Goal: Register for event/course

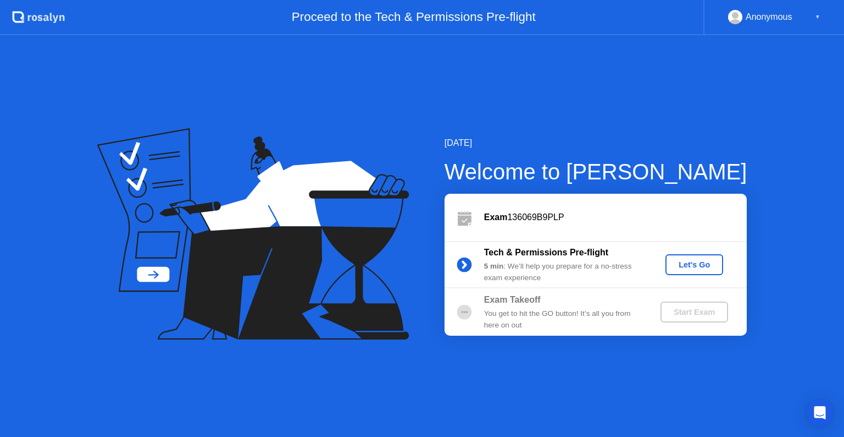
click at [691, 260] on div "Let's Go" at bounding box center [694, 264] width 49 height 9
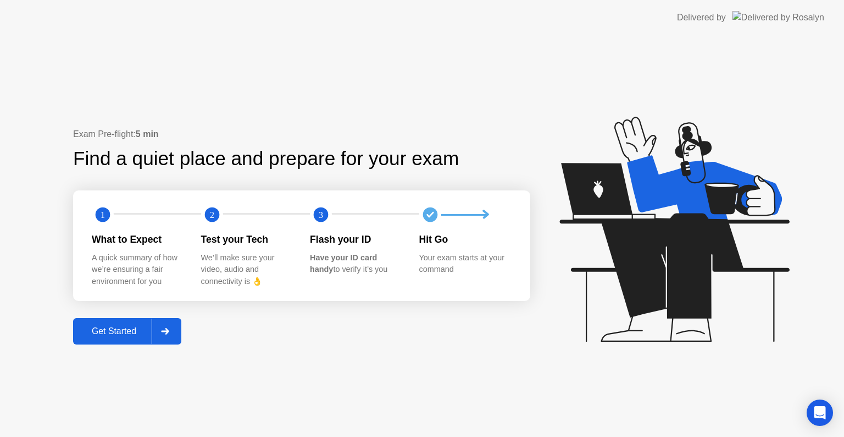
click at [173, 324] on div at bounding box center [165, 330] width 26 height 25
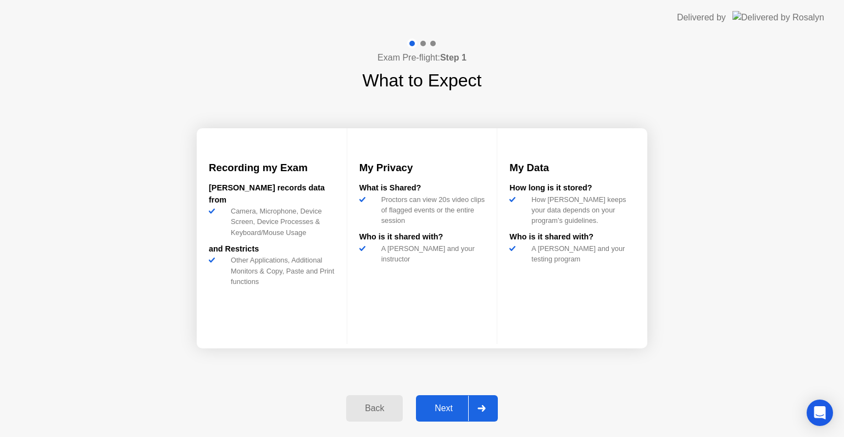
click at [482, 408] on icon at bounding box center [482, 408] width 8 height 7
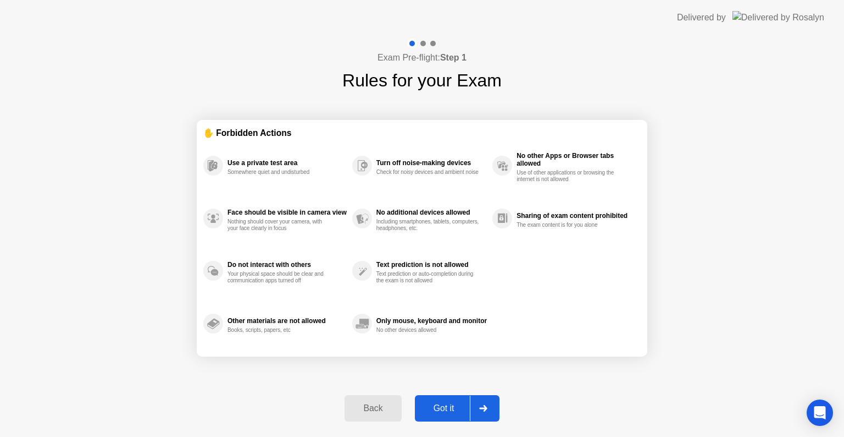
click at [482, 408] on icon at bounding box center [483, 408] width 8 height 7
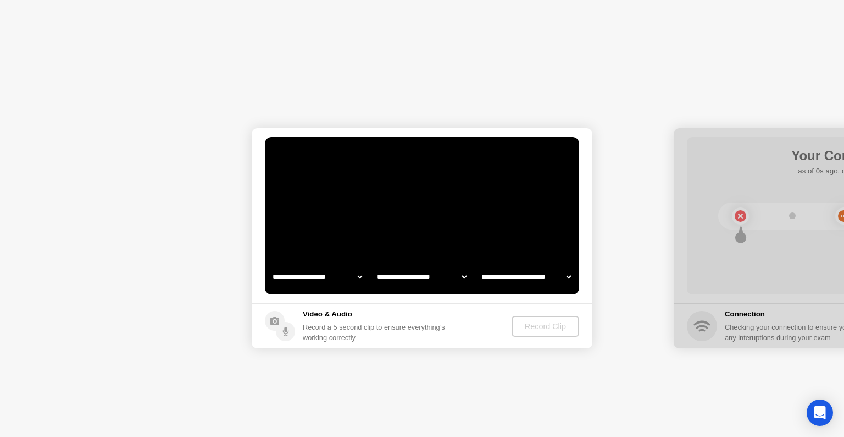
select select "**********"
select select "*******"
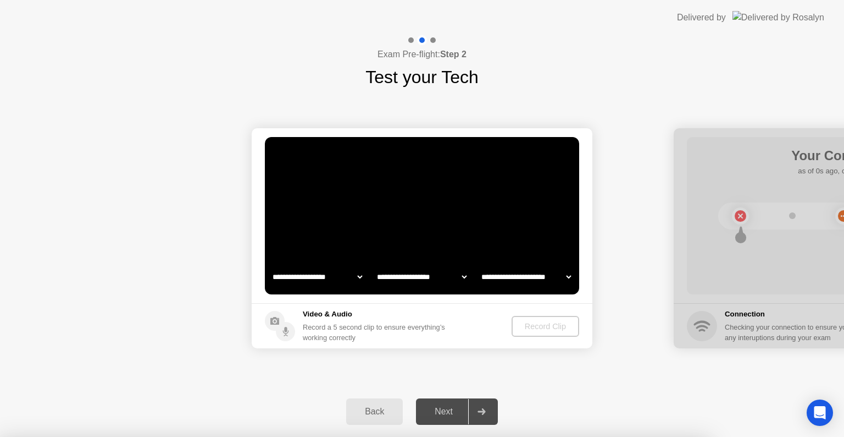
select select "**********"
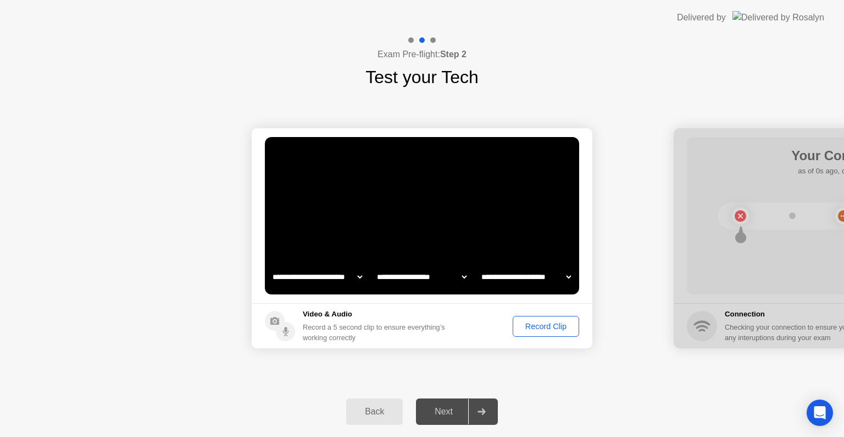
click at [482, 411] on icon at bounding box center [482, 411] width 8 height 7
click at [546, 323] on div "Record Clip" at bounding box center [546, 326] width 59 height 9
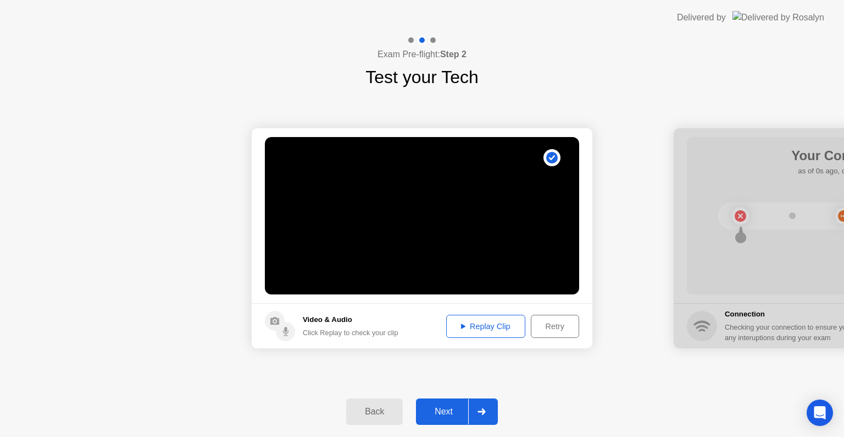
click at [483, 414] on div at bounding box center [481, 411] width 26 height 25
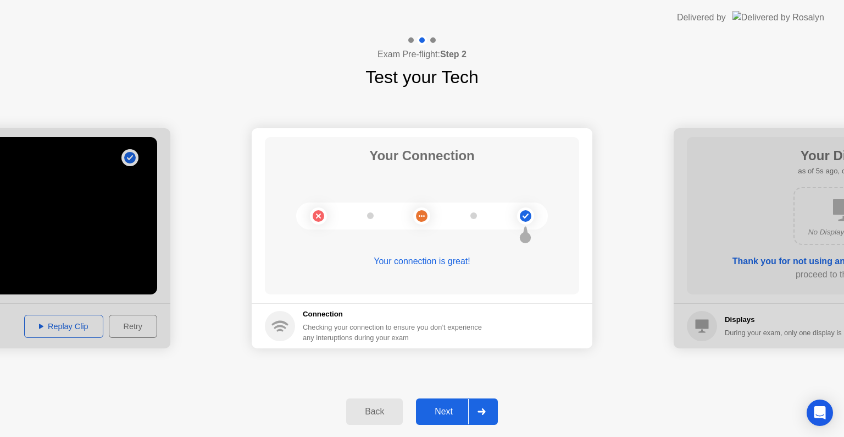
click at [483, 414] on div at bounding box center [481, 411] width 26 height 25
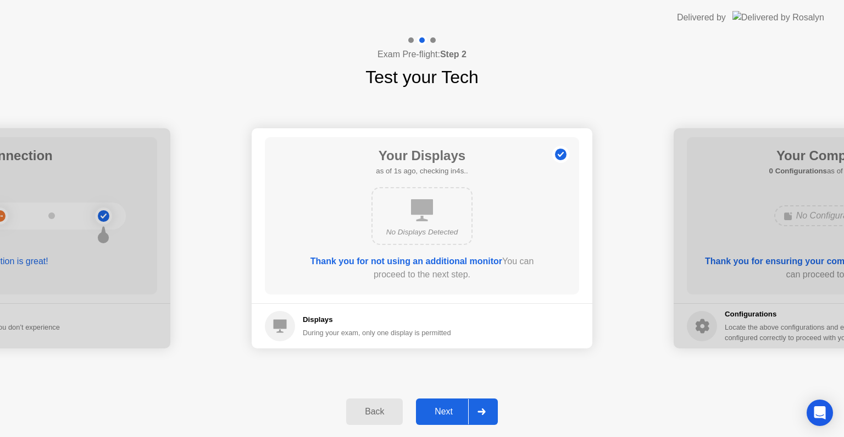
click at [483, 414] on div at bounding box center [481, 411] width 26 height 25
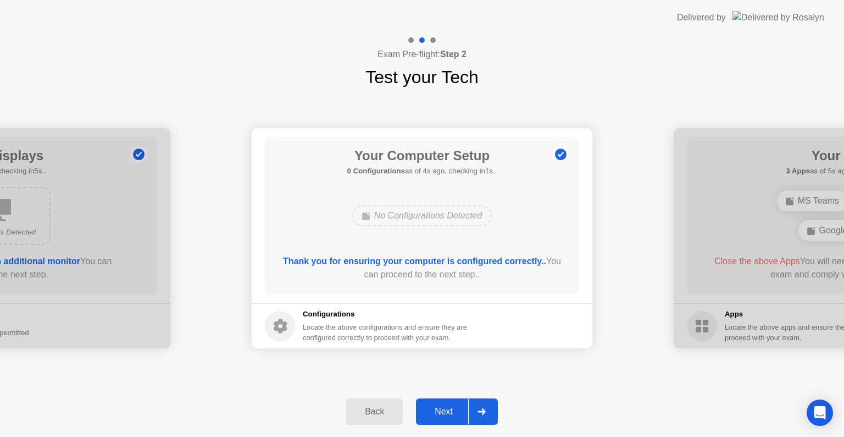
click at [483, 414] on div at bounding box center [481, 411] width 26 height 25
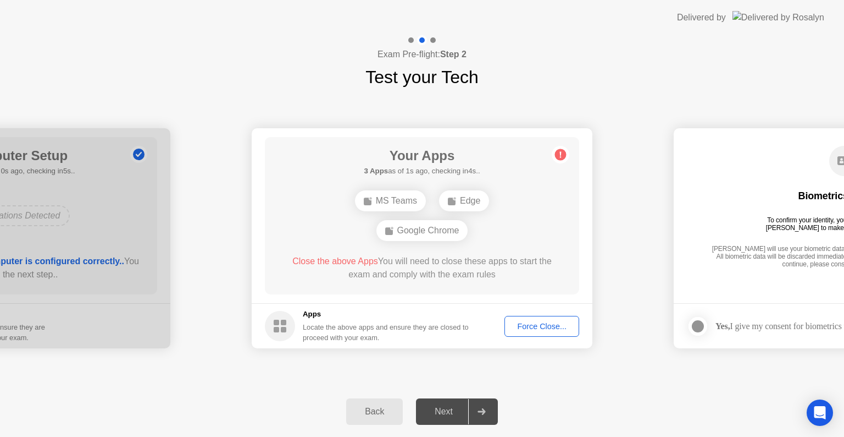
click at [483, 414] on div at bounding box center [481, 411] width 26 height 25
click at [523, 323] on div "Force Close..." at bounding box center [542, 326] width 67 height 9
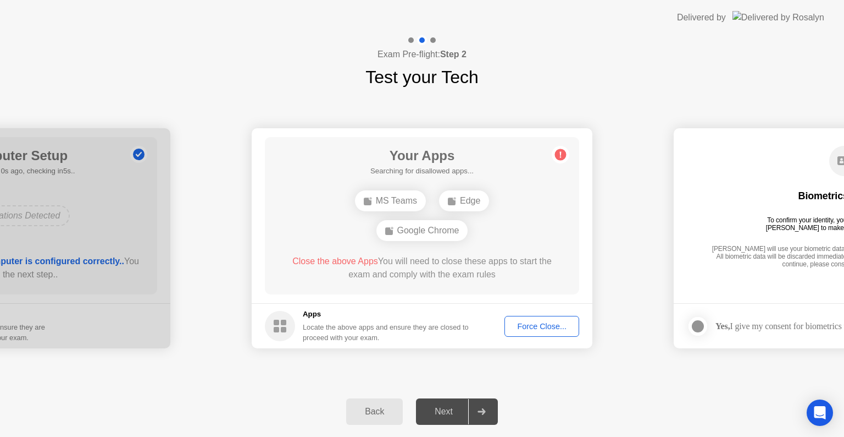
click at [488, 413] on div at bounding box center [481, 411] width 26 height 25
click at [480, 412] on icon at bounding box center [482, 411] width 8 height 7
click at [512, 328] on div "Force Close..." at bounding box center [542, 326] width 67 height 9
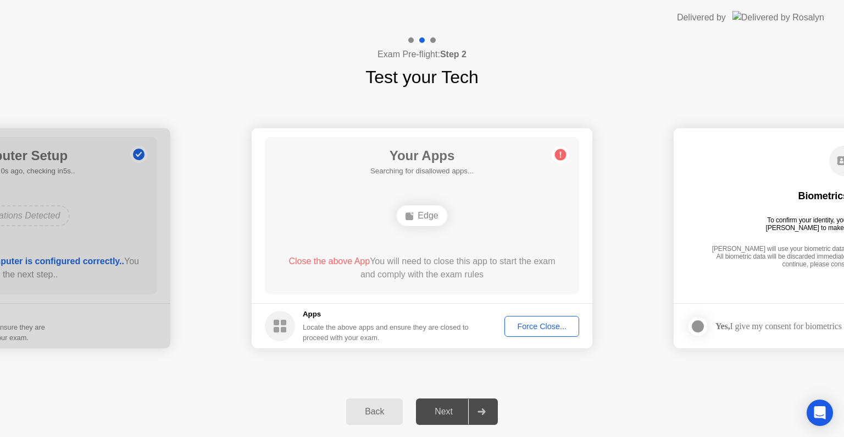
click at [558, 328] on div "Force Close..." at bounding box center [542, 326] width 67 height 9
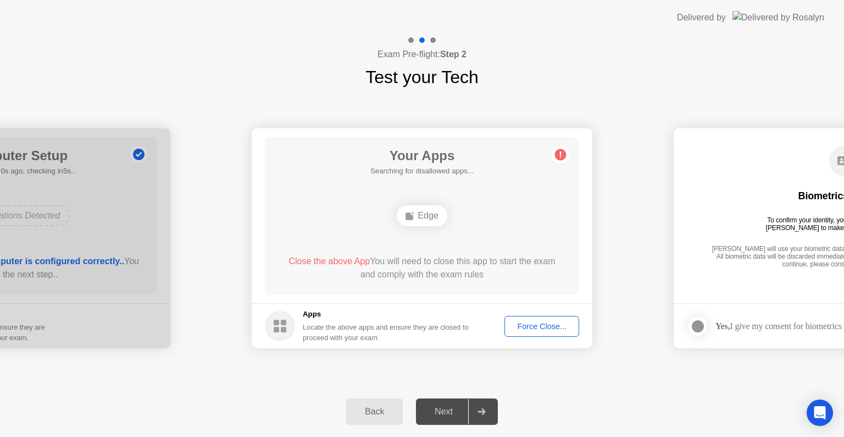
click at [542, 327] on div "Force Close..." at bounding box center [542, 326] width 67 height 9
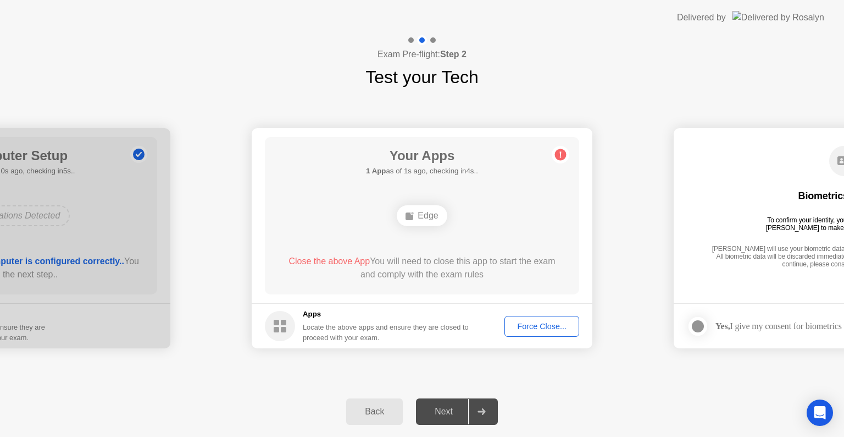
click at [521, 325] on div "Force Close..." at bounding box center [542, 326] width 67 height 9
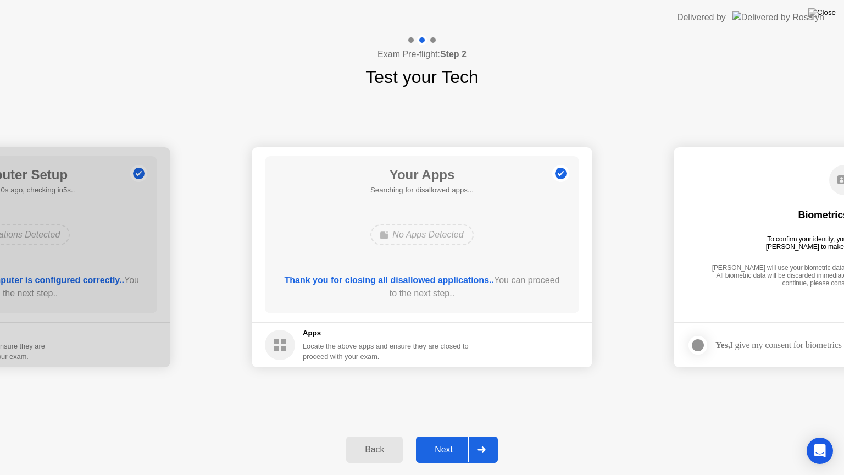
click at [487, 436] on div at bounding box center [481, 449] width 26 height 25
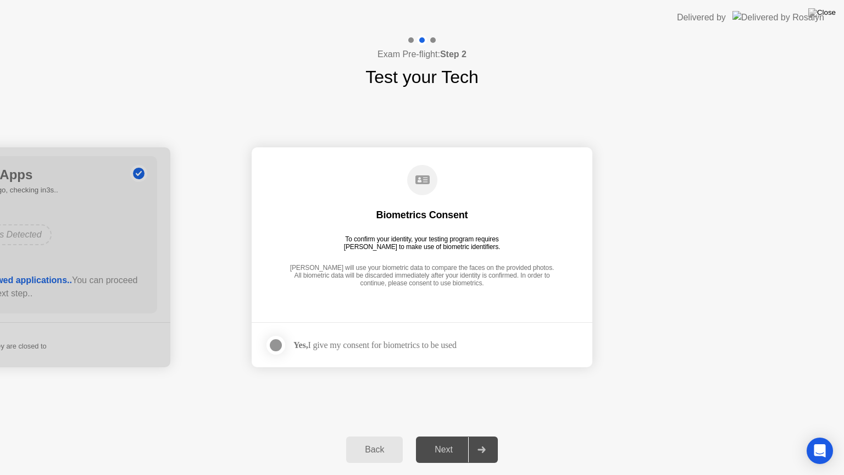
click at [487, 436] on div at bounding box center [481, 449] width 26 height 25
click at [275, 346] on div at bounding box center [275, 345] width 13 height 13
click at [472, 436] on div at bounding box center [481, 449] width 26 height 25
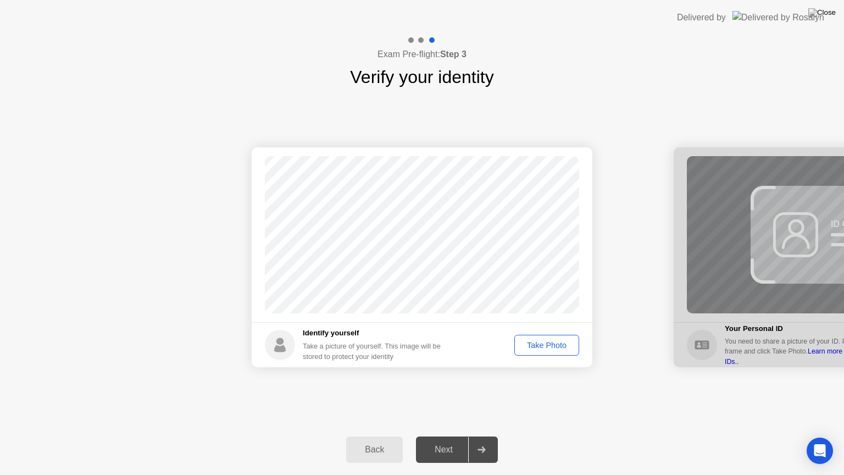
click at [531, 341] on div "Take Photo" at bounding box center [546, 345] width 57 height 9
click at [481, 436] on div at bounding box center [481, 449] width 26 height 25
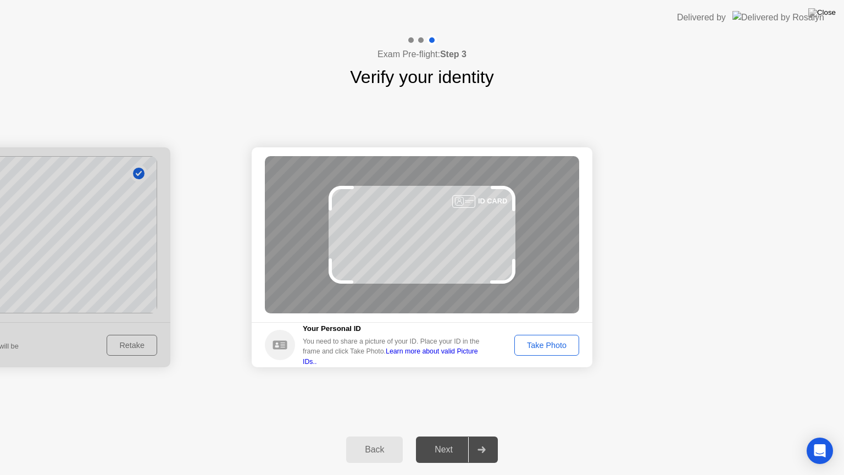
click at [533, 345] on div "Take Photo" at bounding box center [546, 345] width 57 height 9
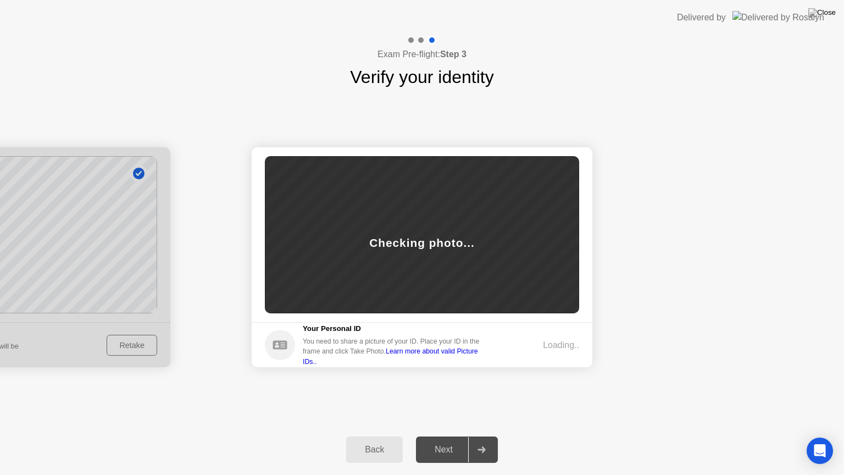
click at [533, 345] on div "Loading.." at bounding box center [543, 345] width 73 height 13
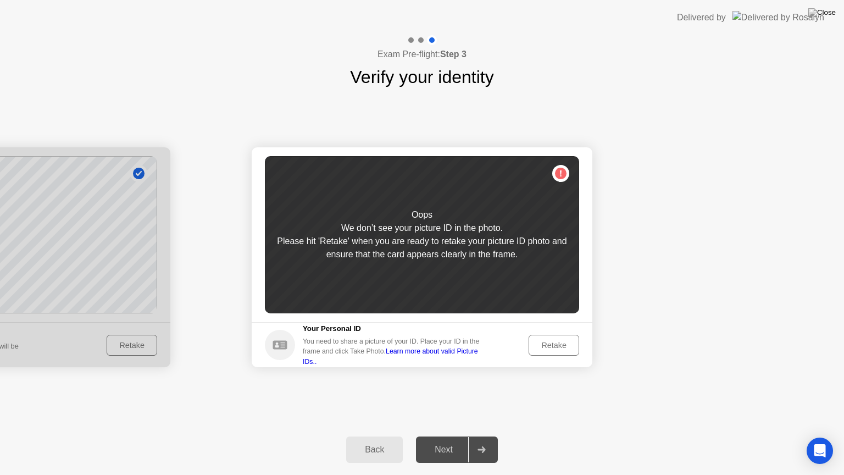
click at [533, 345] on div "Retake" at bounding box center [554, 345] width 43 height 9
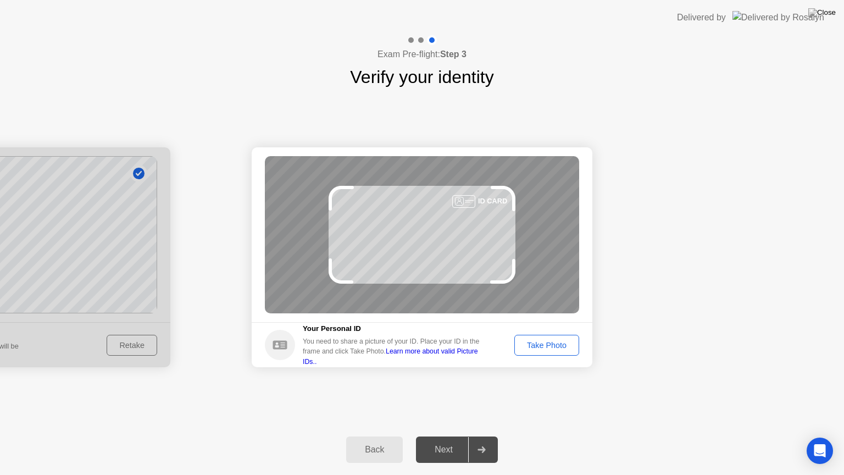
click at [542, 349] on div "Take Photo" at bounding box center [546, 345] width 57 height 9
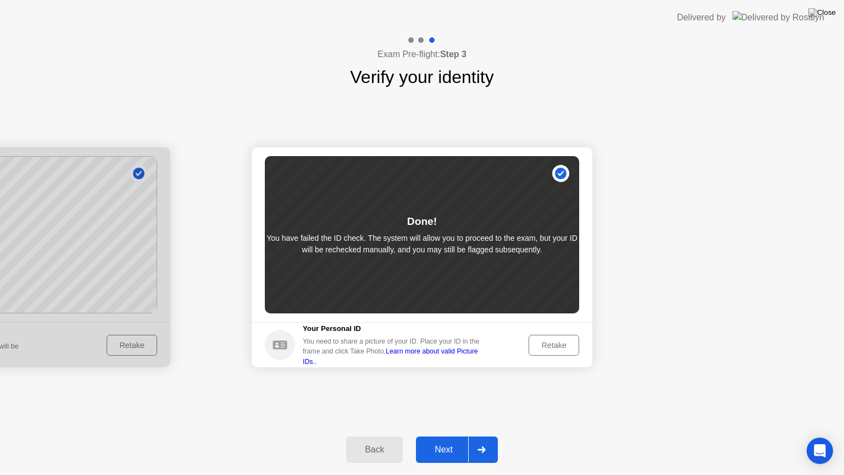
click at [479, 436] on icon at bounding box center [482, 449] width 8 height 7
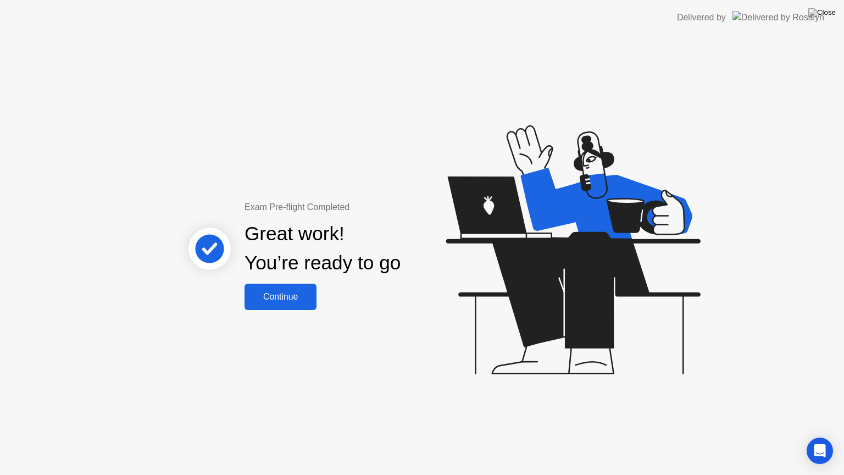
click at [276, 297] on div "Continue" at bounding box center [280, 297] width 65 height 10
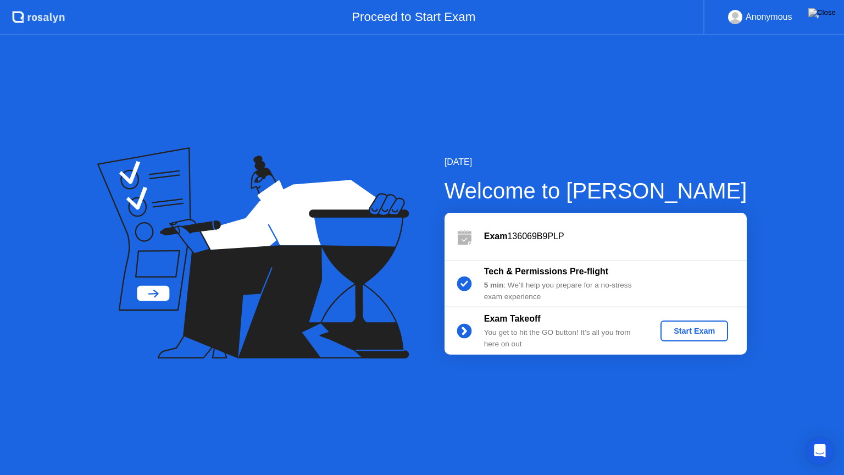
click at [693, 334] on div "Start Exam" at bounding box center [694, 331] width 59 height 9
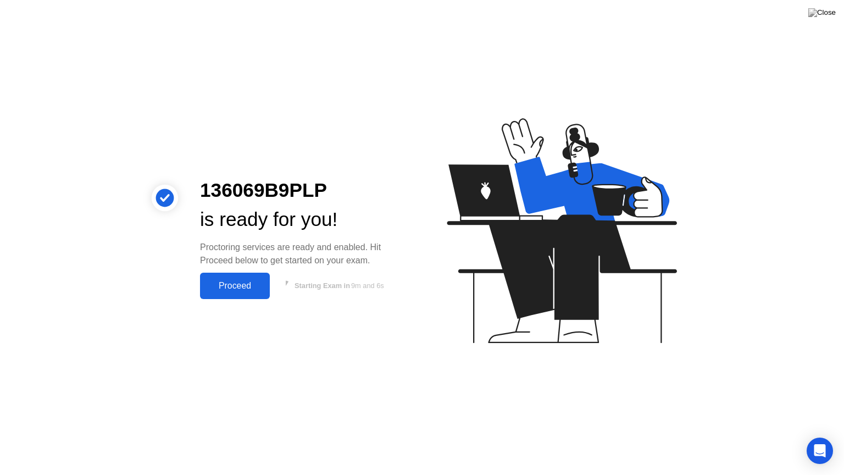
click at [248, 294] on button "Proceed" at bounding box center [235, 286] width 70 height 26
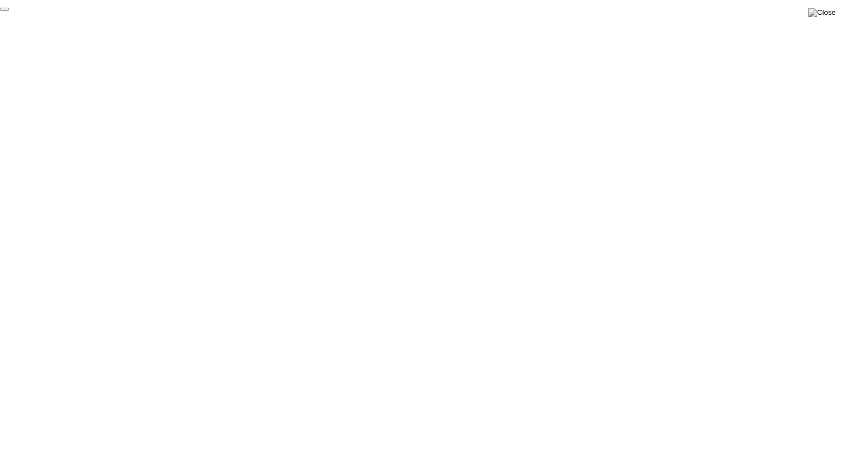
click div "End Proctoring Session"
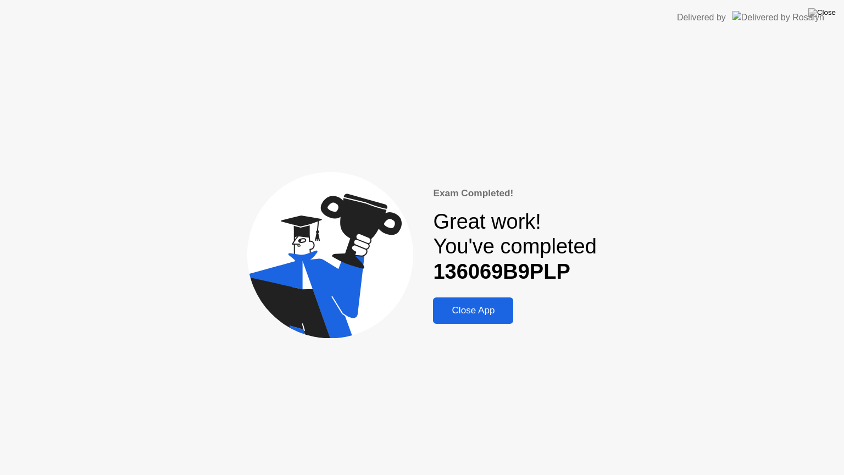
click at [449, 314] on div "Close App" at bounding box center [474, 310] width 74 height 11
